Goal: Complete application form

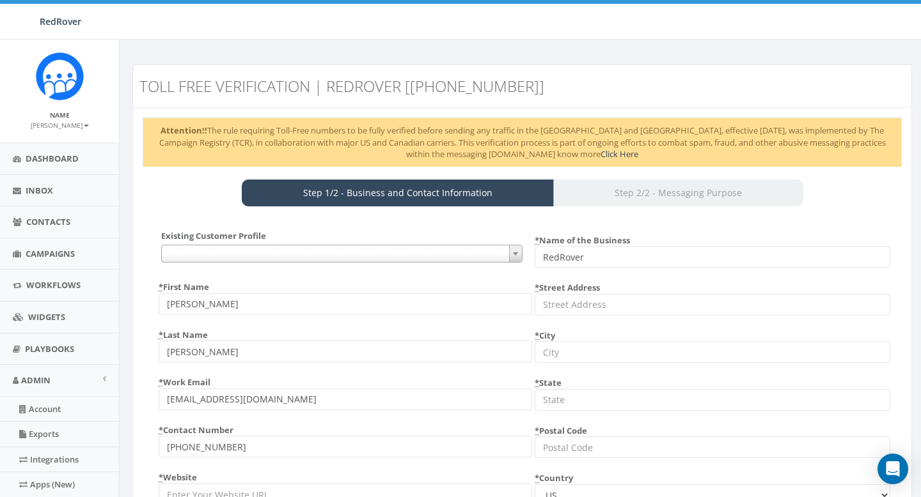
select select "US"
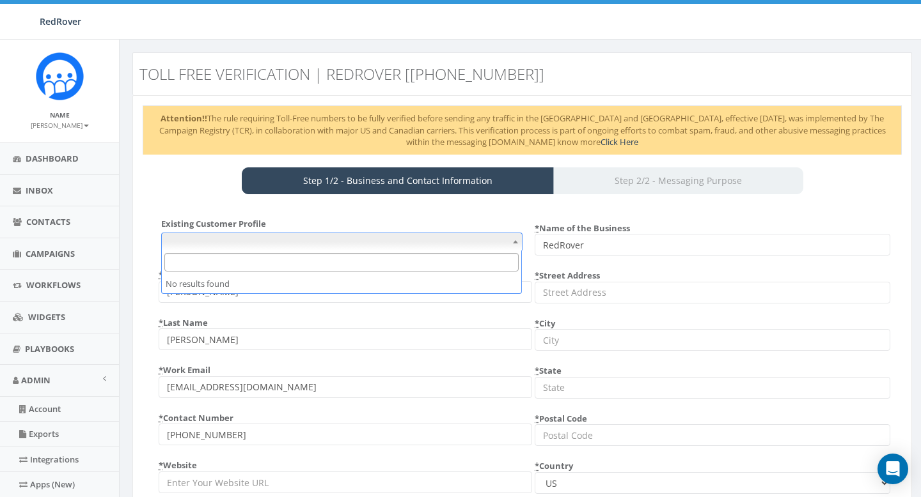
click at [310, 238] on span at bounding box center [341, 242] width 361 height 18
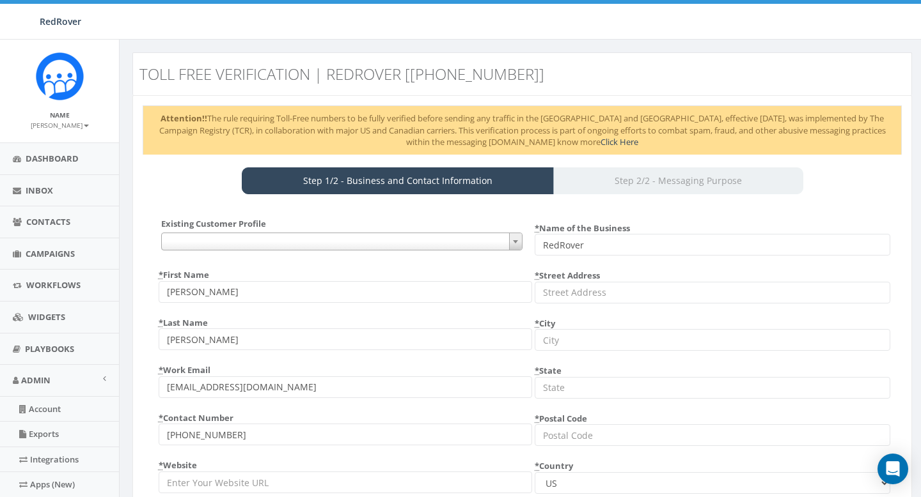
click at [304, 221] on div "Existing Customer Profile {} * First Name [PERSON_NAME] * Last Name [PERSON_NAM…" at bounding box center [334, 360] width 377 height 285
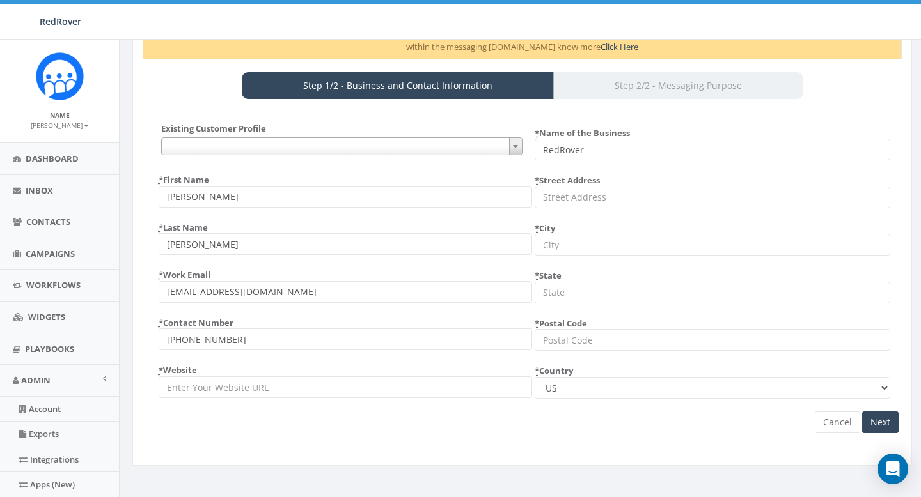
scroll to position [109, 0]
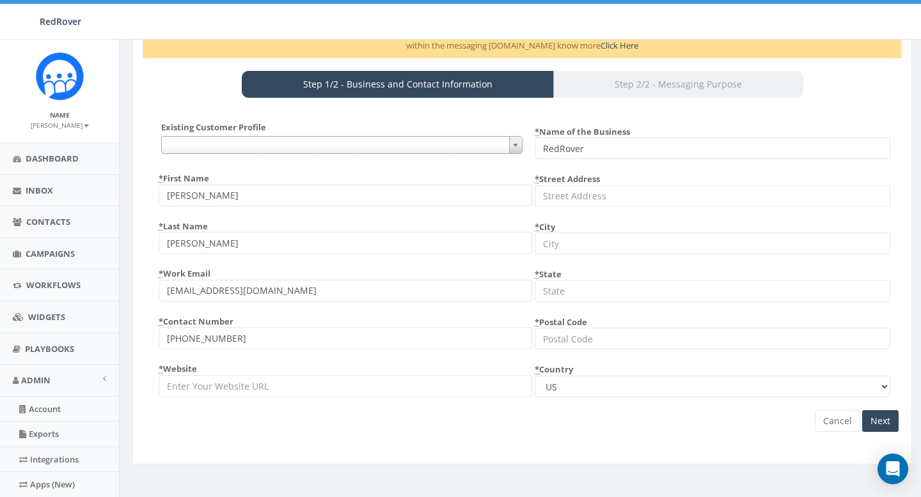
click at [215, 403] on div "Existing Customer Profile {} * First Name [PERSON_NAME] * Last Name [PERSON_NAM…" at bounding box center [334, 263] width 377 height 285
click at [216, 391] on input "* Website" at bounding box center [345, 386] width 373 height 22
type input "[DOMAIN_NAME]"
click at [563, 194] on input "* Street Address" at bounding box center [711, 196] width 355 height 22
type input "P"
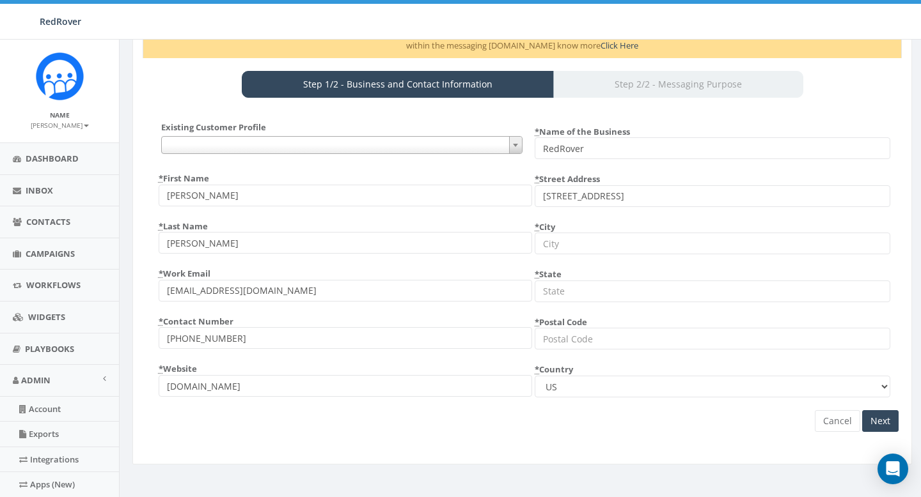
type input "[STREET_ADDRESS]"
type input "[GEOGRAPHIC_DATA]"
type input "c"
type input "CA"
type input "95814"
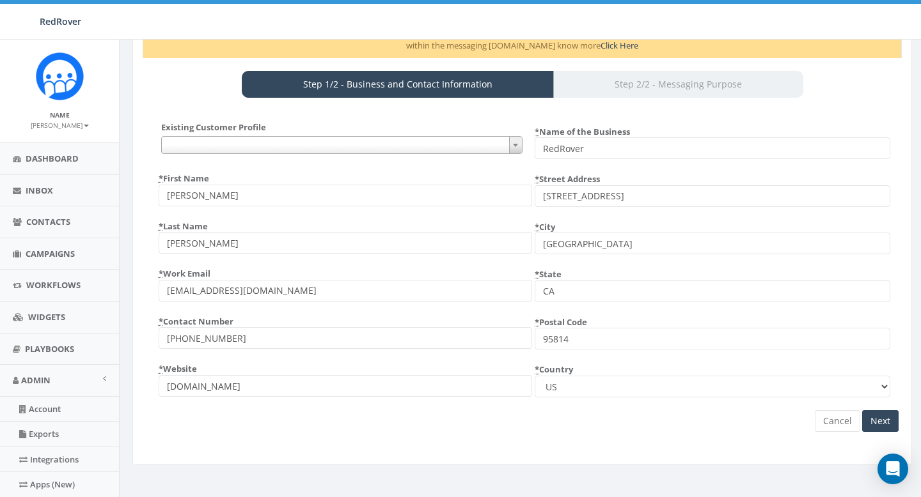
click at [437, 145] on span at bounding box center [341, 145] width 361 height 18
click at [885, 419] on input "Next" at bounding box center [880, 421] width 36 height 22
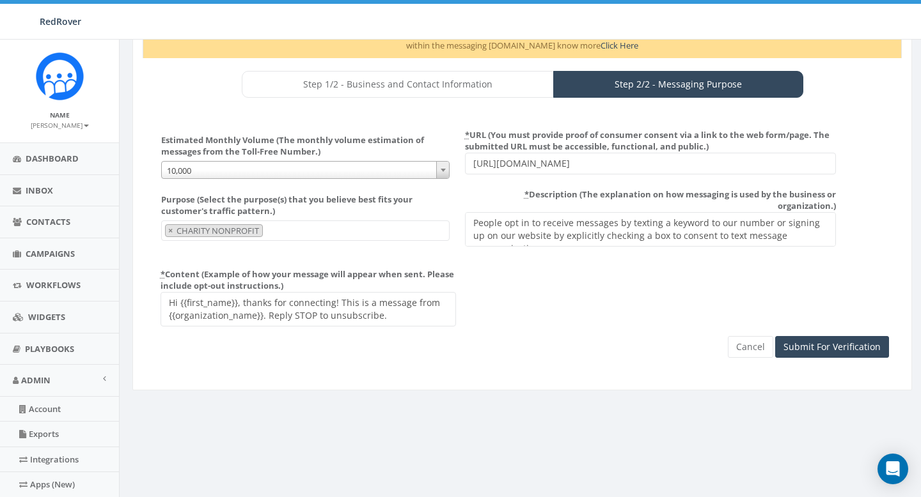
click at [329, 169] on span "10,000" at bounding box center [306, 171] width 288 height 18
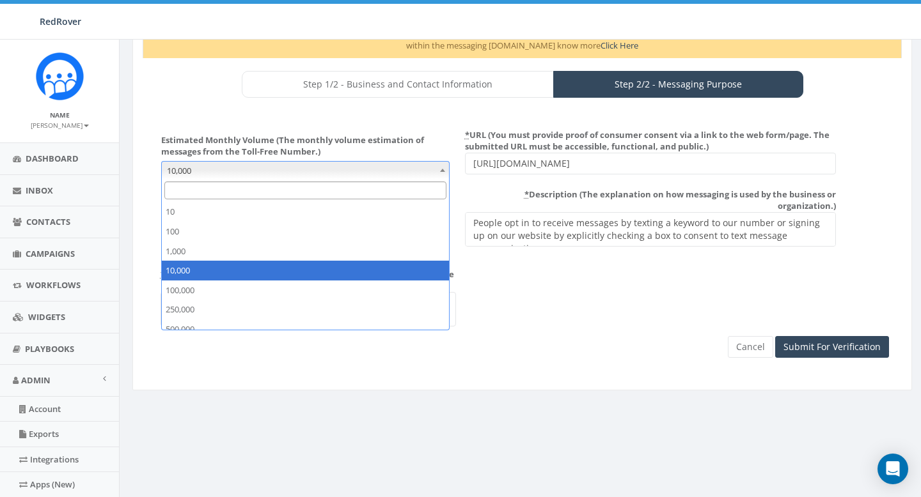
click at [382, 125] on div "Estimated Monthly Volume (The monthly volume estimation of messages from the To…" at bounding box center [522, 154] width 752 height 59
click at [319, 164] on span "10,000" at bounding box center [306, 171] width 288 height 18
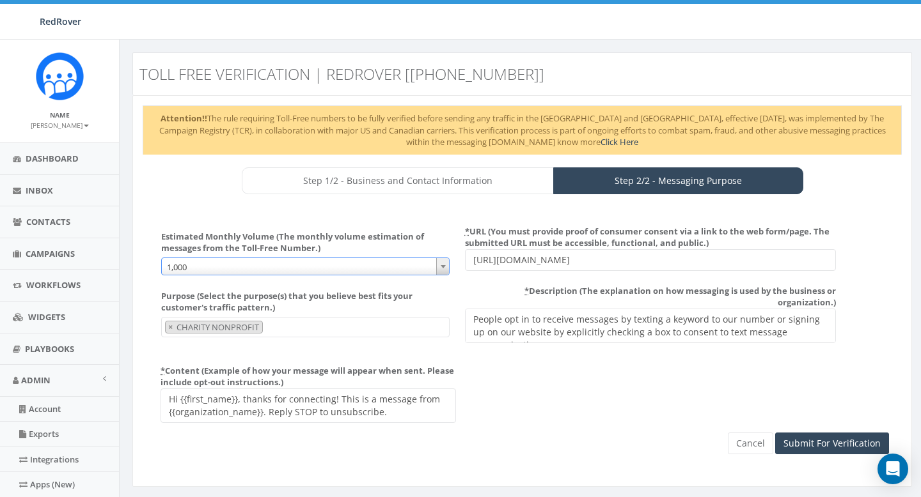
scroll to position [0, 0]
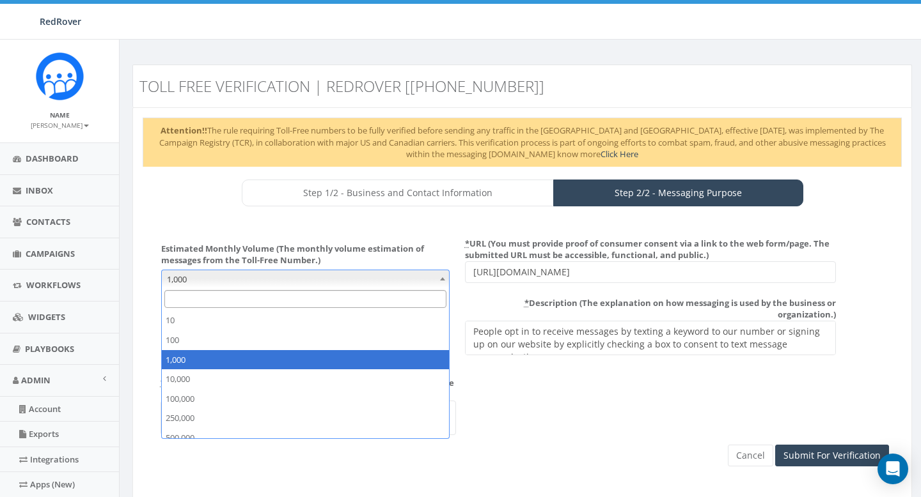
click at [246, 280] on span "1,000" at bounding box center [306, 279] width 288 height 18
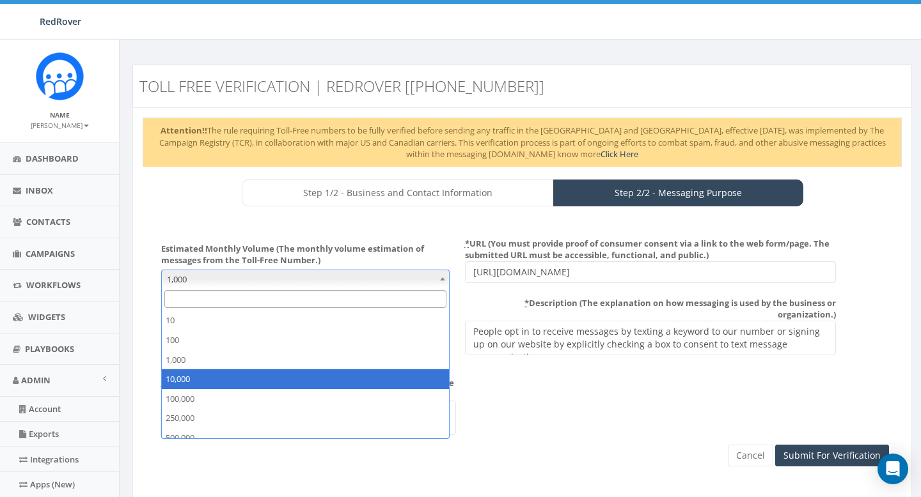
select select "10,000"
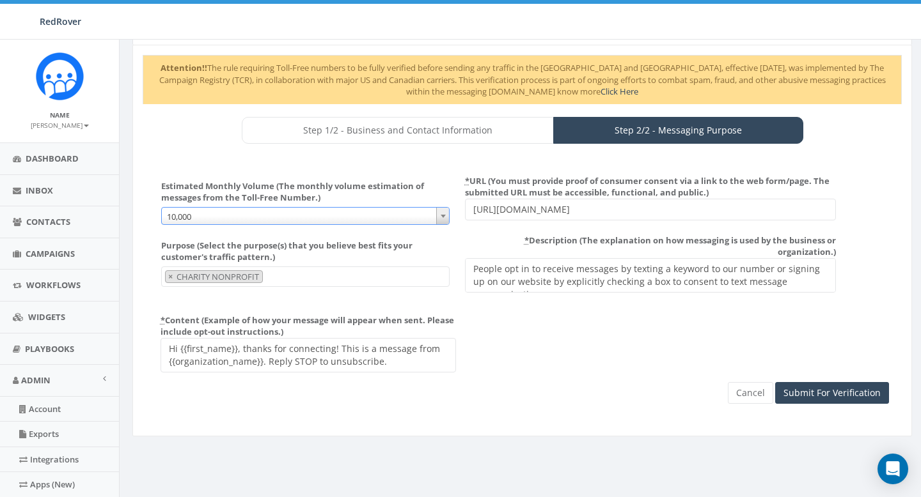
scroll to position [65, 0]
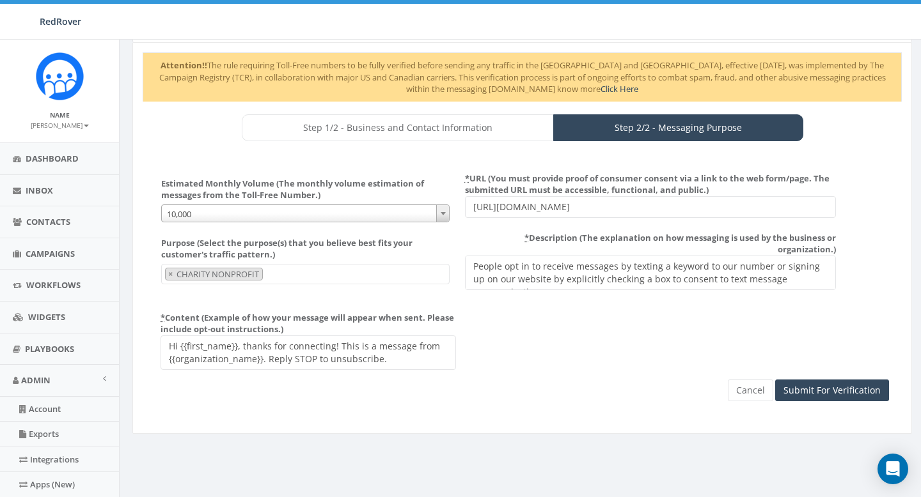
drag, startPoint x: 273, startPoint y: 346, endPoint x: 332, endPoint y: 345, distance: 59.5
click at [332, 345] on textarea "Hi {{first_name}}, thanks for connecting! This is a message from {{organization…" at bounding box center [307, 353] width 295 height 35
drag, startPoint x: 243, startPoint y: 343, endPoint x: 289, endPoint y: 342, distance: 46.0
click at [289, 342] on textarea "Hi {{first_name}}, thanks for connecting! This is a message from {{organization…" at bounding box center [307, 353] width 295 height 35
drag, startPoint x: 242, startPoint y: 347, endPoint x: 334, endPoint y: 349, distance: 91.4
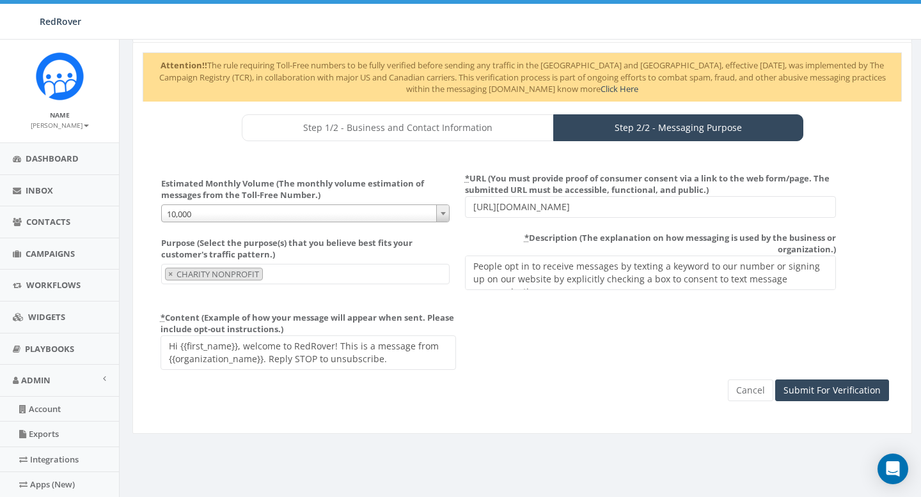
click at [334, 350] on textarea "Hi {{first_name}}, thanks for connecting! This is a message from {{organization…" at bounding box center [307, 353] width 295 height 35
drag, startPoint x: 215, startPoint y: 347, endPoint x: 408, endPoint y: 354, distance: 193.2
click at [408, 354] on textarea "Hi {{first_name}}, thanks for connecting! This is a message from {{organization…" at bounding box center [307, 353] width 295 height 35
click at [398, 350] on textarea "Hi {{first_name}}, thanks for connecting! This is a message from {{organization…" at bounding box center [307, 353] width 295 height 35
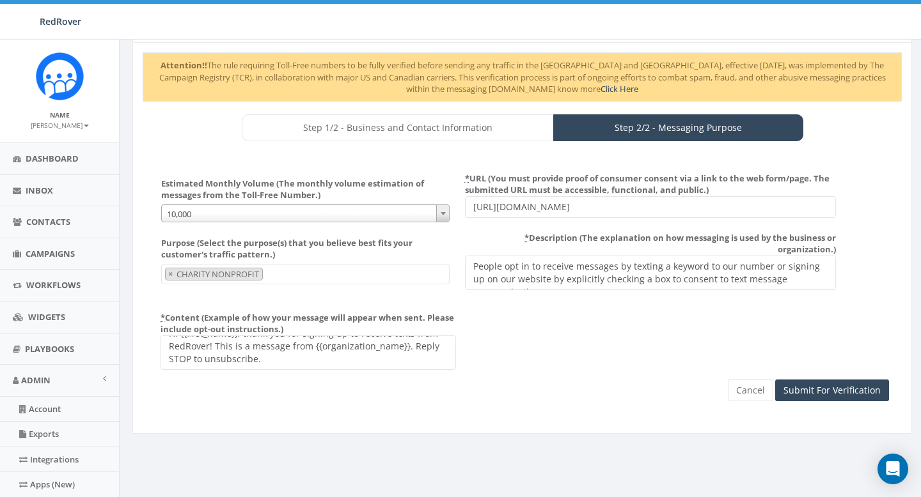
drag, startPoint x: 214, startPoint y: 347, endPoint x: 407, endPoint y: 345, distance: 192.4
click at [407, 345] on textarea "Hi {{first_name}}, thanks for connecting! This is a message from {{organization…" at bounding box center [307, 353] width 295 height 35
click at [341, 355] on textarea "Hi {{first_name}}, thanks for connecting! This is a message from {{organization…" at bounding box center [307, 353] width 295 height 35
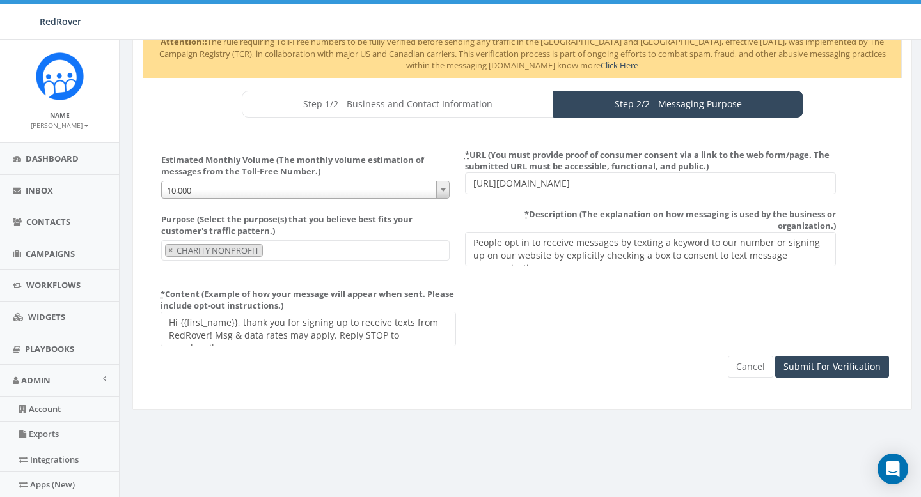
scroll to position [90, 0]
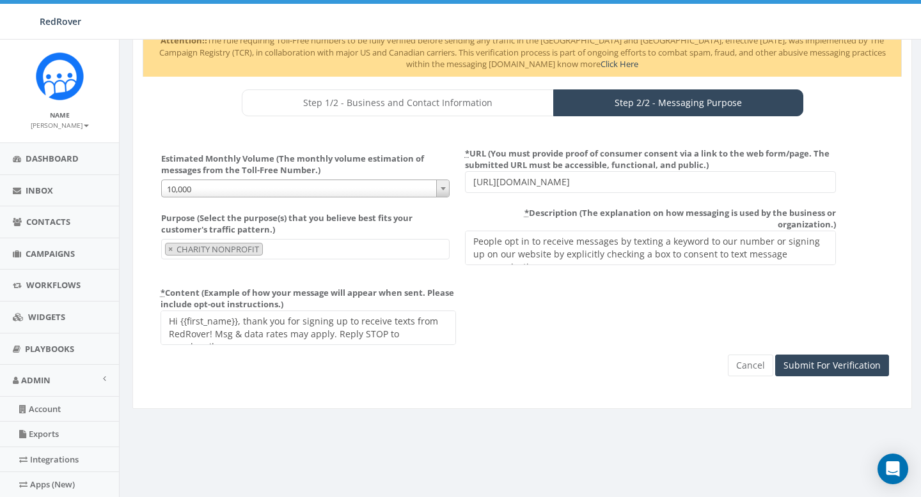
type textarea "Hi {{first_name}}, thank you for signing up to receive texts from RedRover! Msg…"
click at [630, 244] on textarea "People opt in to receive messages by texting a keyword to our number or signing…" at bounding box center [650, 248] width 371 height 35
drag, startPoint x: 475, startPoint y: 256, endPoint x: 534, endPoint y: 252, distance: 59.6
click at [534, 253] on textarea "People opt in to receive messages by texting a keyword to our number or signing…" at bounding box center [650, 248] width 371 height 35
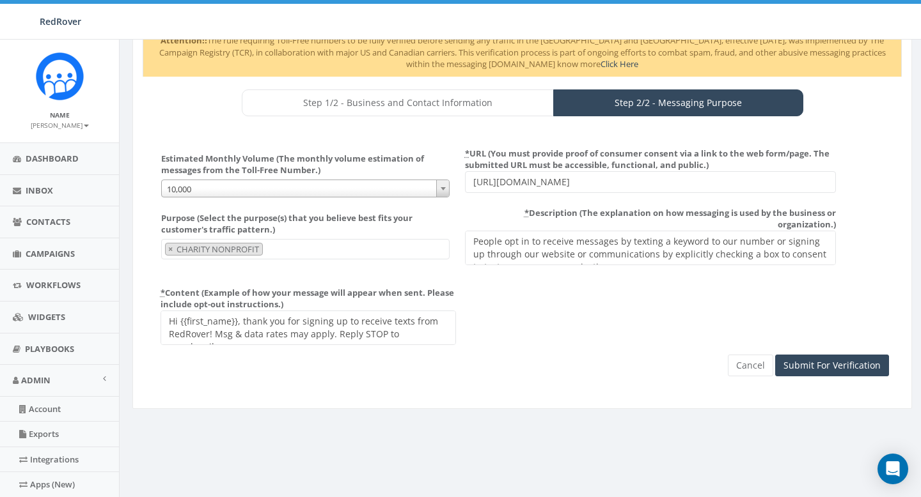
drag, startPoint x: 510, startPoint y: 256, endPoint x: 570, endPoint y: 256, distance: 59.5
click at [570, 256] on textarea "People opt in to receive messages by texting a keyword to our number or signing…" at bounding box center [650, 248] width 371 height 35
click at [586, 247] on textarea "People opt in to receive messages by texting a keyword to our number or signing…" at bounding box center [650, 248] width 371 height 35
type textarea "People opt in to receive messages by texting a keyword to our number or signing…"
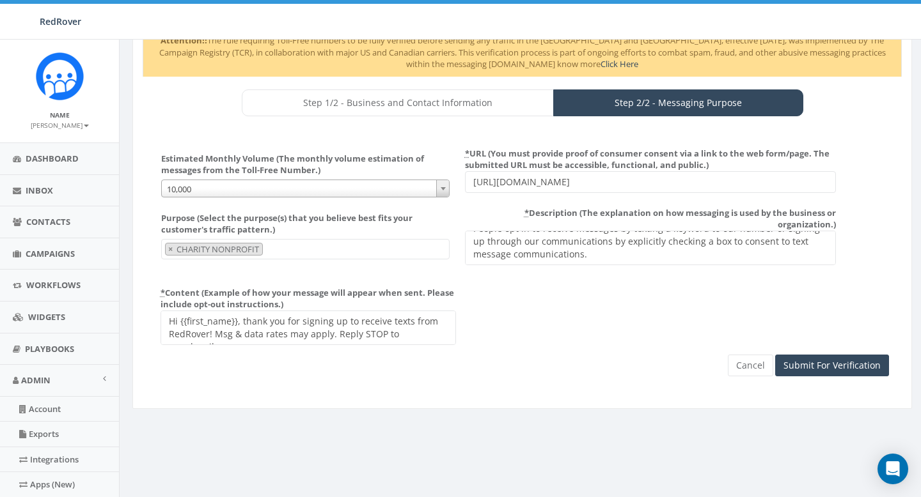
click at [573, 184] on input "[URL][DOMAIN_NAME]" at bounding box center [650, 182] width 371 height 22
drag, startPoint x: 572, startPoint y: 183, endPoint x: 479, endPoint y: 175, distance: 92.4
click at [479, 175] on input "[URL][DOMAIN_NAME]" at bounding box center [650, 182] width 371 height 22
drag, startPoint x: 603, startPoint y: 181, endPoint x: 439, endPoint y: 180, distance: 164.3
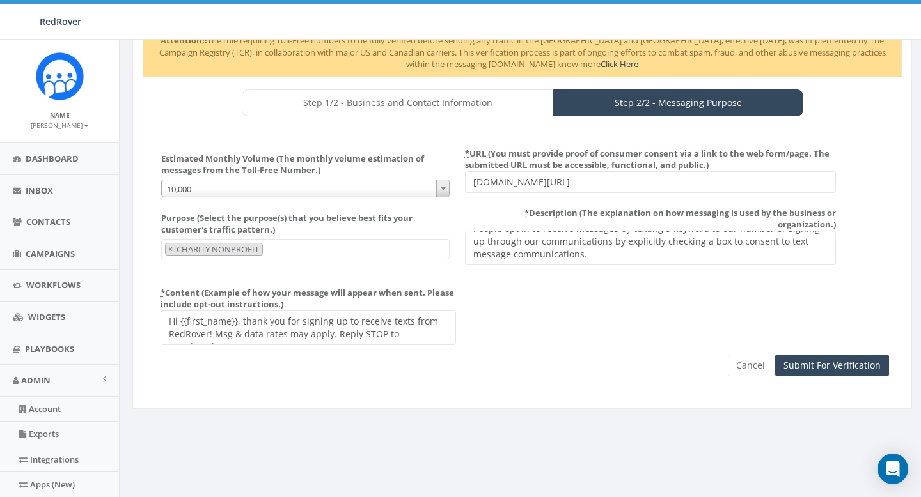
click at [439, 180] on div "Estimated Monthly Volume (The monthly volume estimation of messages from the To…" at bounding box center [522, 172] width 752 height 59
paste input "[URL][DOMAIN_NAME]"
type input "[URL][DOMAIN_NAME]"
click at [495, 320] on div "Purpose (Select the purpose(s) that you believe best fits your customer's traff…" at bounding box center [522, 279] width 752 height 152
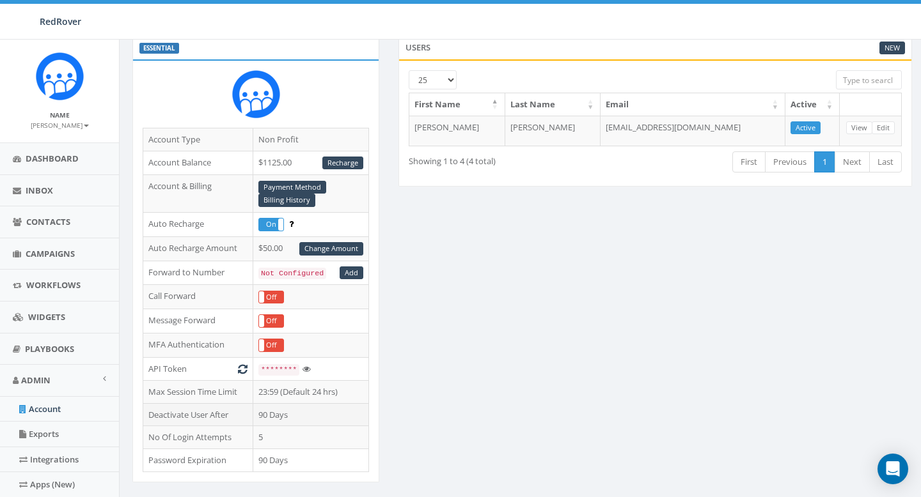
scroll to position [101, 0]
click at [269, 416] on td "90 Days" at bounding box center [311, 415] width 116 height 23
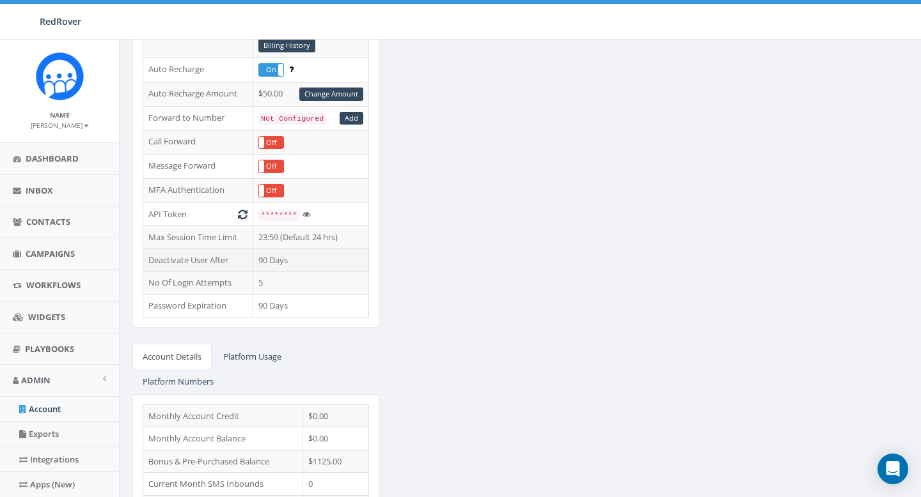
scroll to position [171, 0]
